Goal: Use online tool/utility: Utilize a website feature to perform a specific function

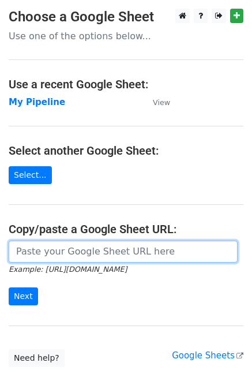
click at [67, 253] on input "url" at bounding box center [123, 252] width 229 height 22
paste input "https://docs.google.com/spreadsheets/d/1U_mQk6aSlQtYKjJl1zyBDHA5CHALlrQZ76MJY6o…"
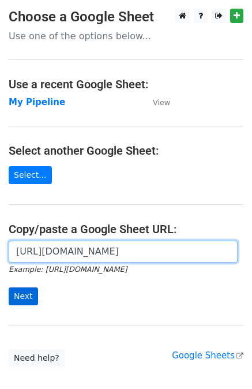
type input "https://docs.google.com/spreadsheets/d/1U_mQk6aSlQtYKjJl1zyBDHA5CHALlrQZ76MJY6o…"
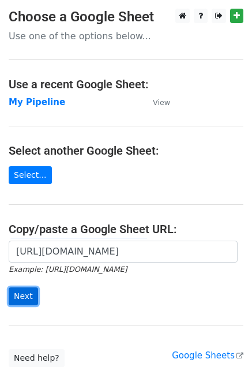
click at [22, 294] on input "Next" at bounding box center [23, 297] width 29 height 18
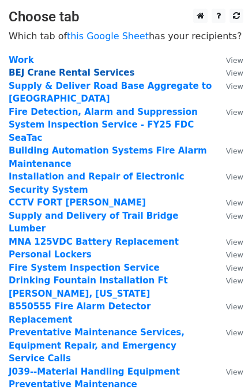
click at [54, 69] on strong "BEJ Crane Rental Services" at bounding box center [72, 73] width 126 height 10
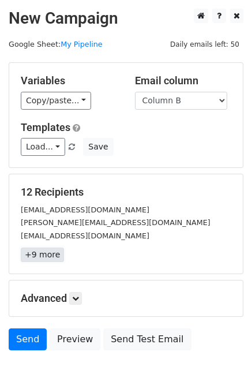
click at [44, 255] on link "+9 more" at bounding box center [42, 255] width 43 height 14
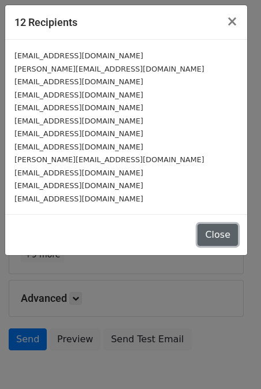
click at [224, 236] on button "Close" at bounding box center [218, 235] width 40 height 22
